Goal: Contribute content

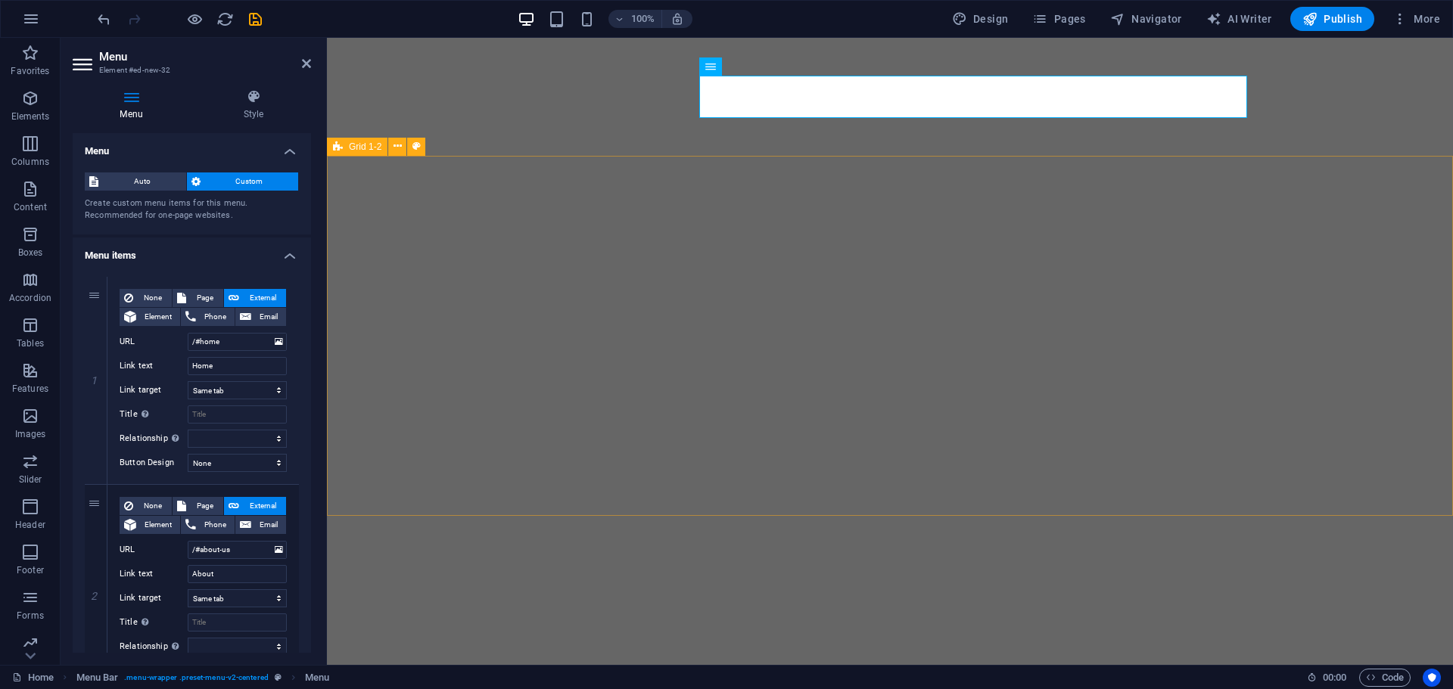
select select
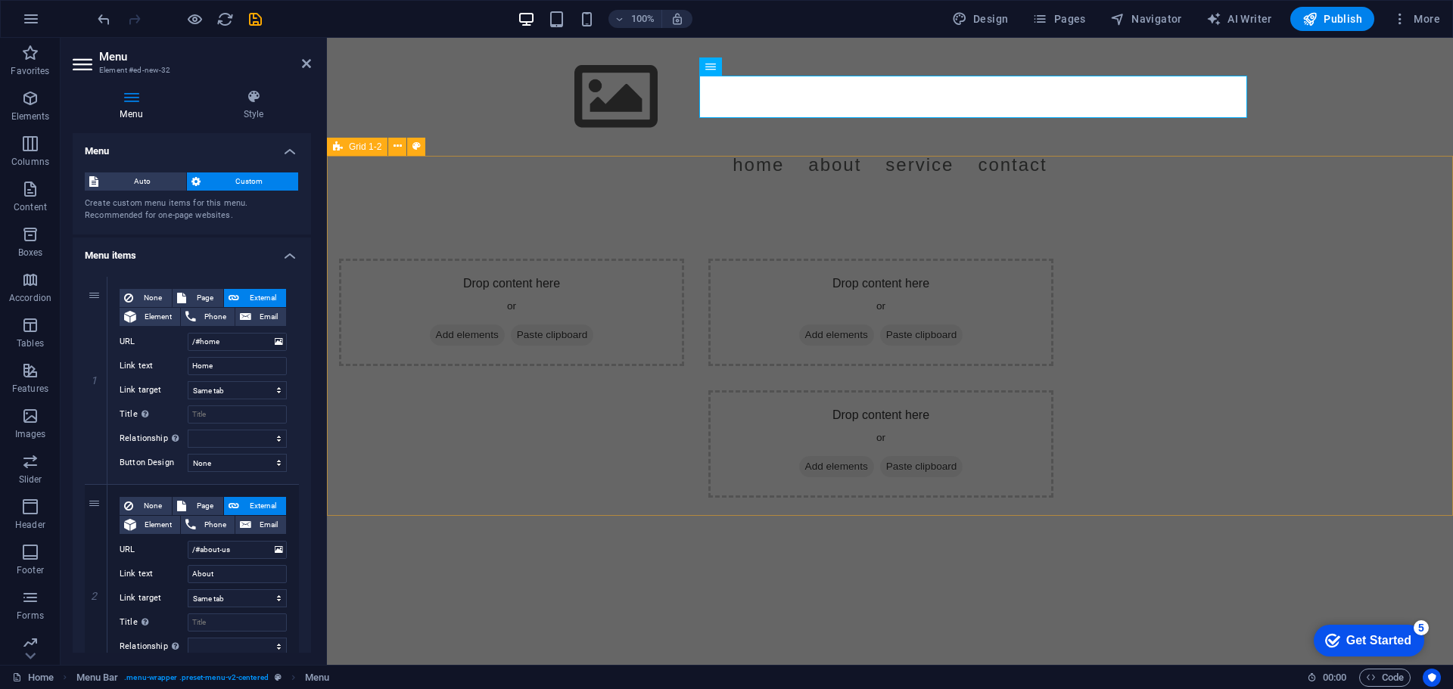
scroll to position [498, 0]
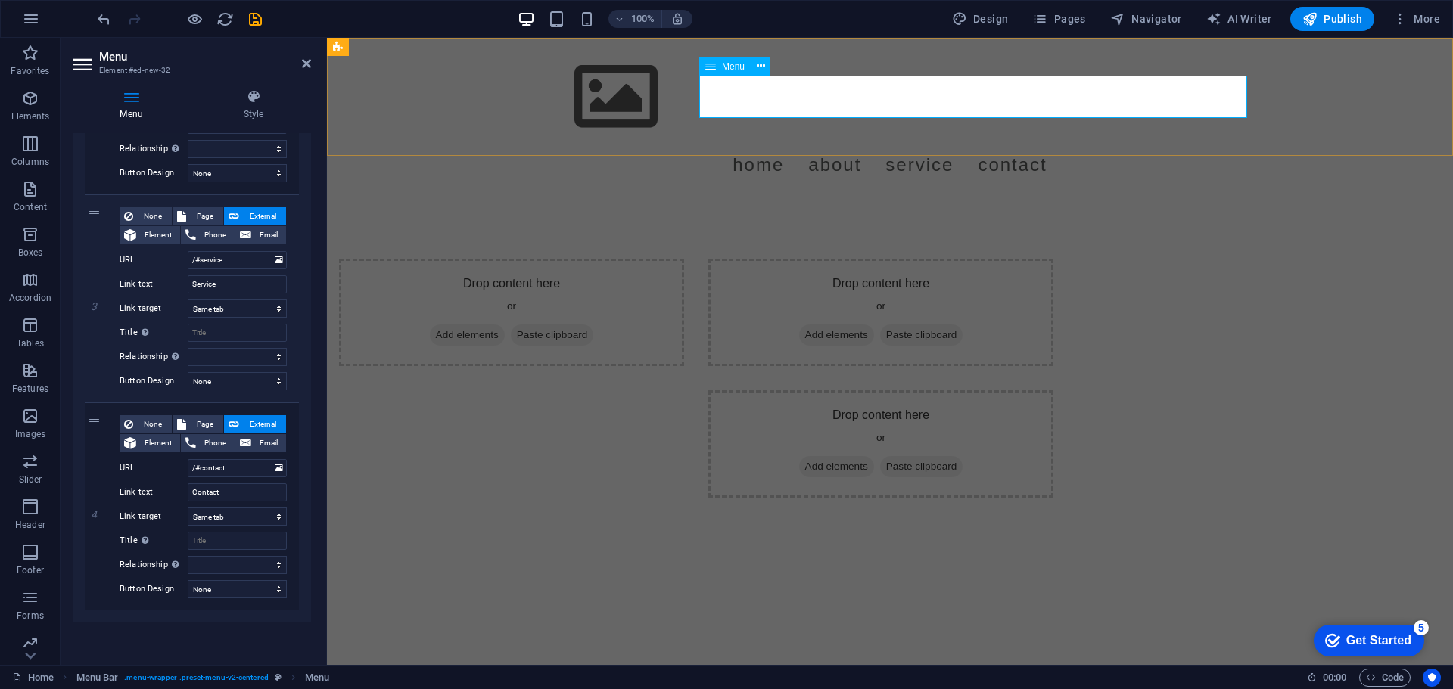
click at [993, 144] on nav "Home About Service Contact" at bounding box center [890, 165] width 714 height 42
click at [684, 409] on div "Drop content here or Add elements Paste clipboard" at bounding box center [511, 378] width 345 height 239
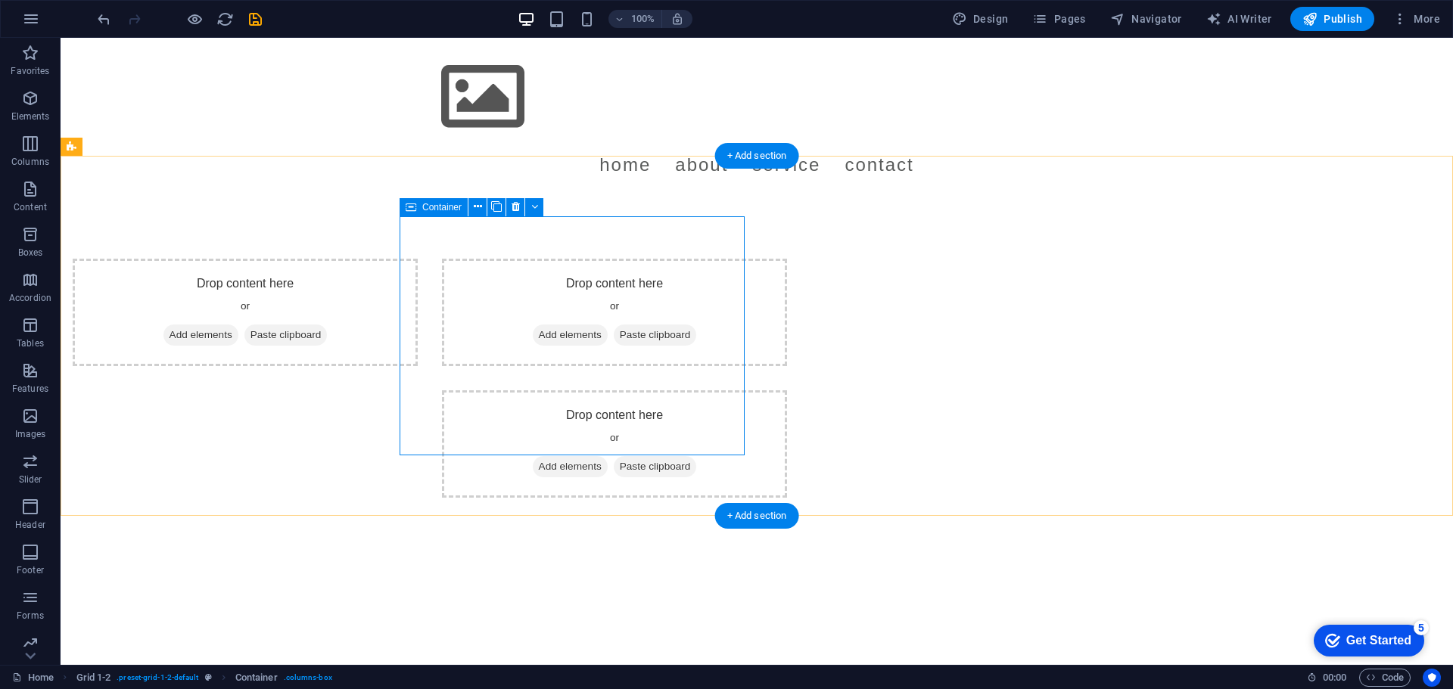
click at [238, 325] on span "Add elements" at bounding box center [200, 335] width 75 height 21
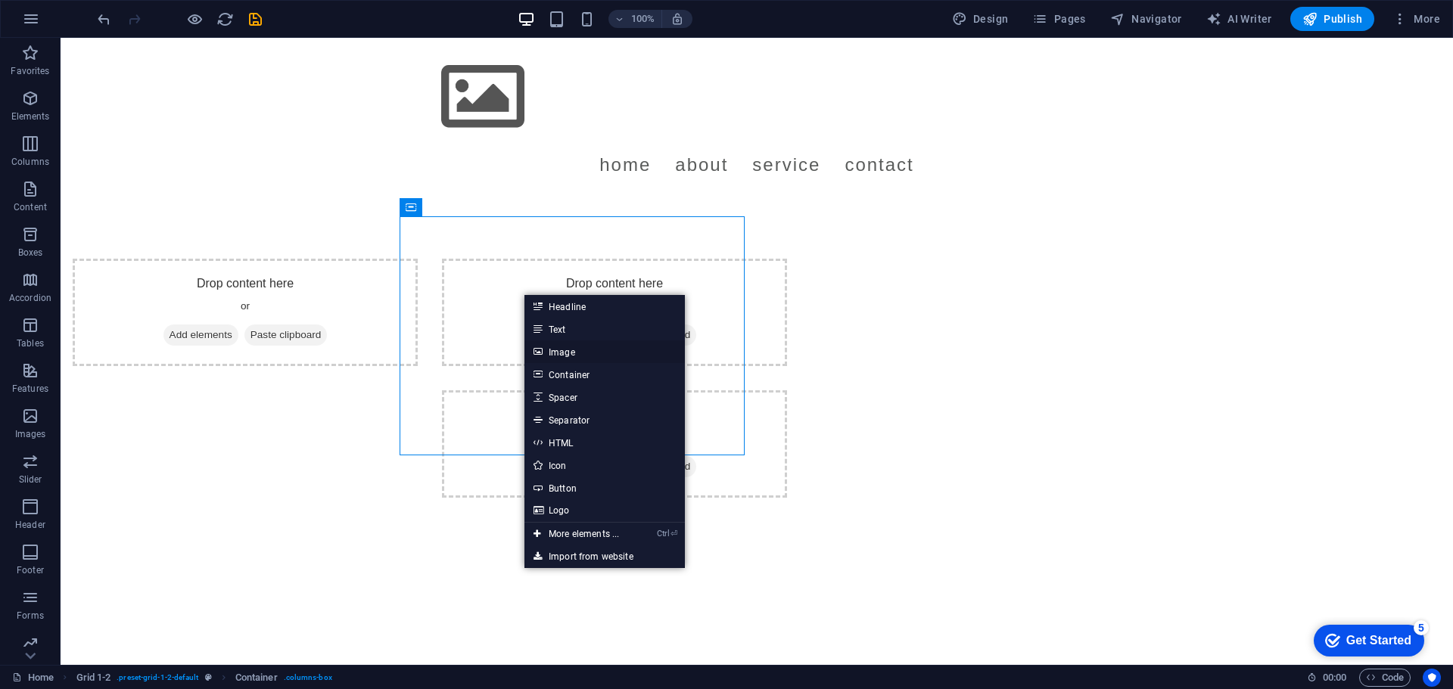
click at [563, 347] on link "Image" at bounding box center [604, 352] width 160 height 23
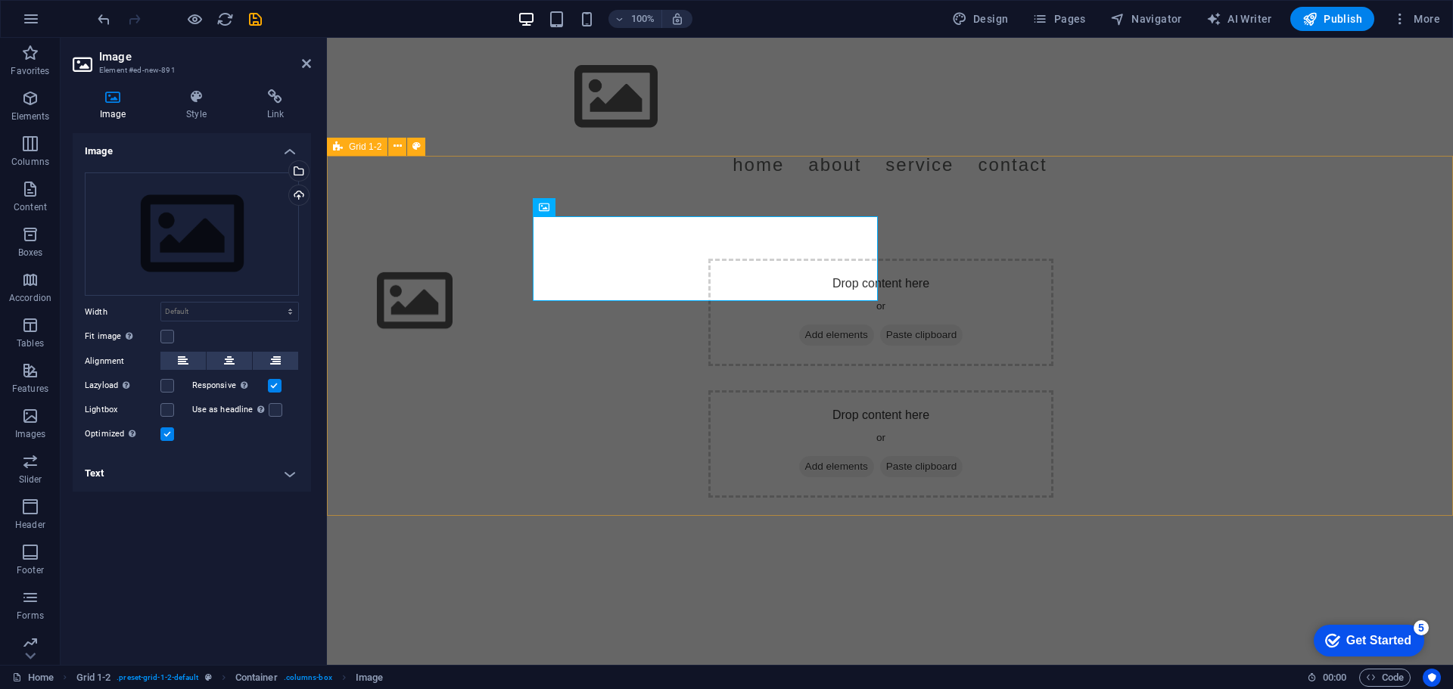
click at [460, 304] on div "Drop content here or Add elements Paste clipboard Drop content here or Add elem…" at bounding box center [890, 378] width 1126 height 360
